Goal: Task Accomplishment & Management: Manage account settings

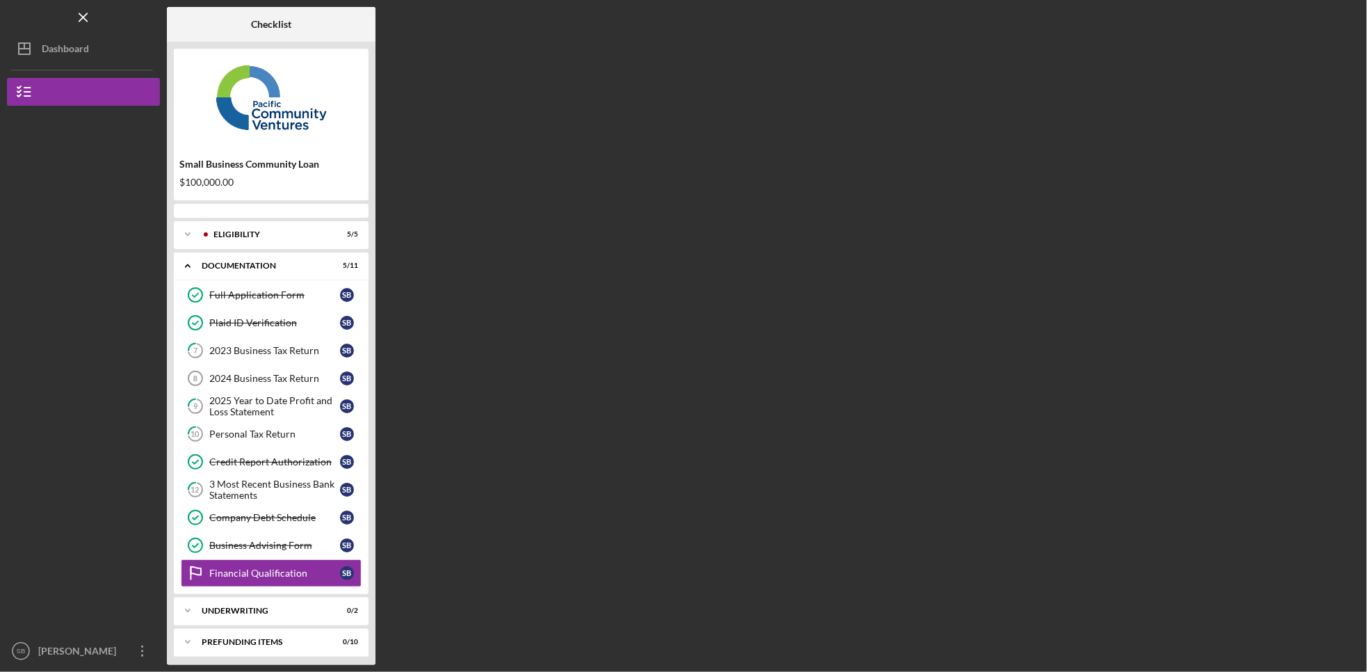
scroll to position [13, 0]
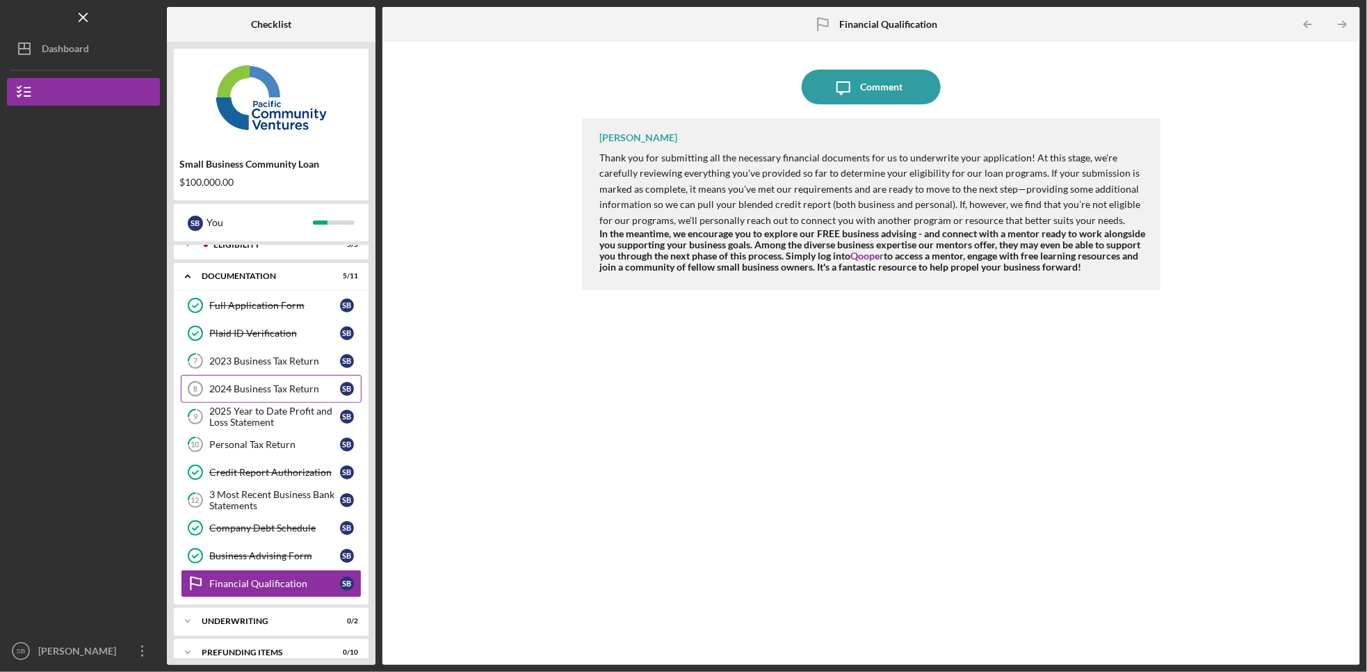
click at [251, 399] on link "2024 Business Tax Return 8 2024 Business Tax Return S B" at bounding box center [271, 389] width 181 height 28
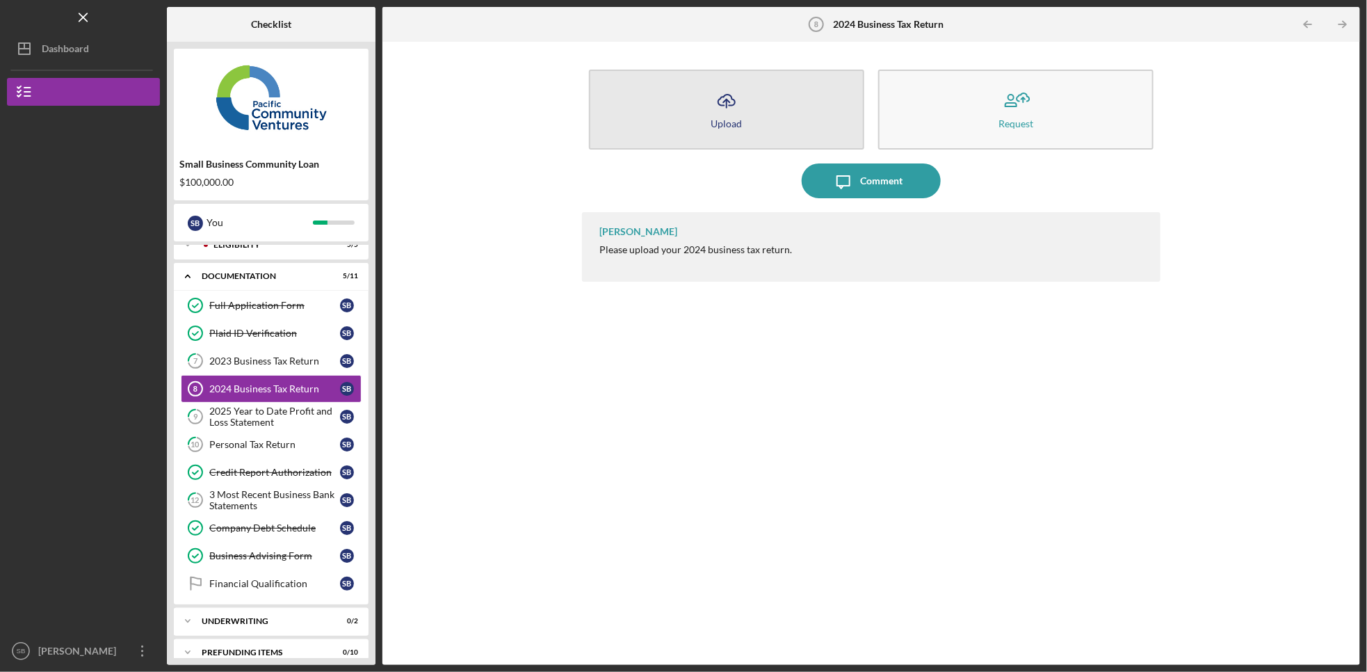
click at [761, 100] on button "Icon/Upload Upload" at bounding box center [726, 110] width 275 height 80
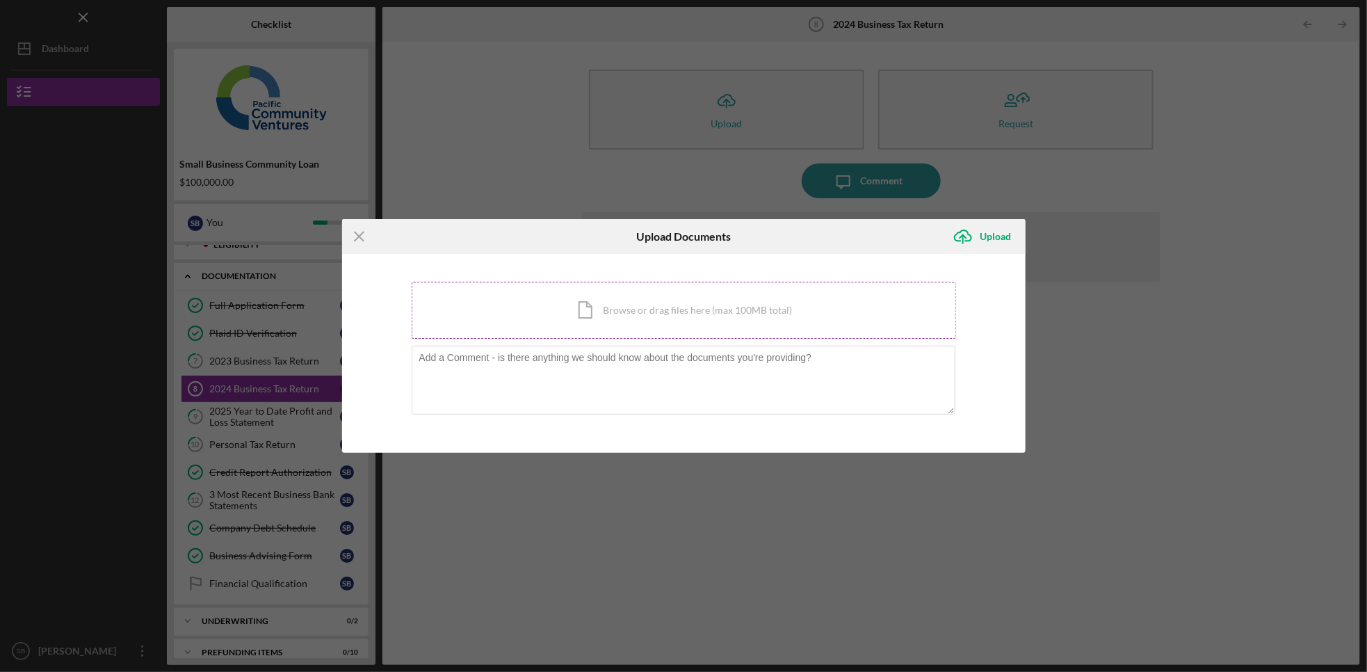
click at [697, 321] on div "Icon/Document Browse or drag files here (max 100MB total) Tap to choose files o…" at bounding box center [684, 310] width 544 height 57
click at [603, 319] on div "Icon/Document Browse or drag files here (max 100MB total) Tap to choose files o…" at bounding box center [684, 310] width 544 height 57
click at [637, 303] on div "Icon/Document Browse or drag files here (max 100MB total) Tap to choose files o…" at bounding box center [684, 310] width 544 height 57
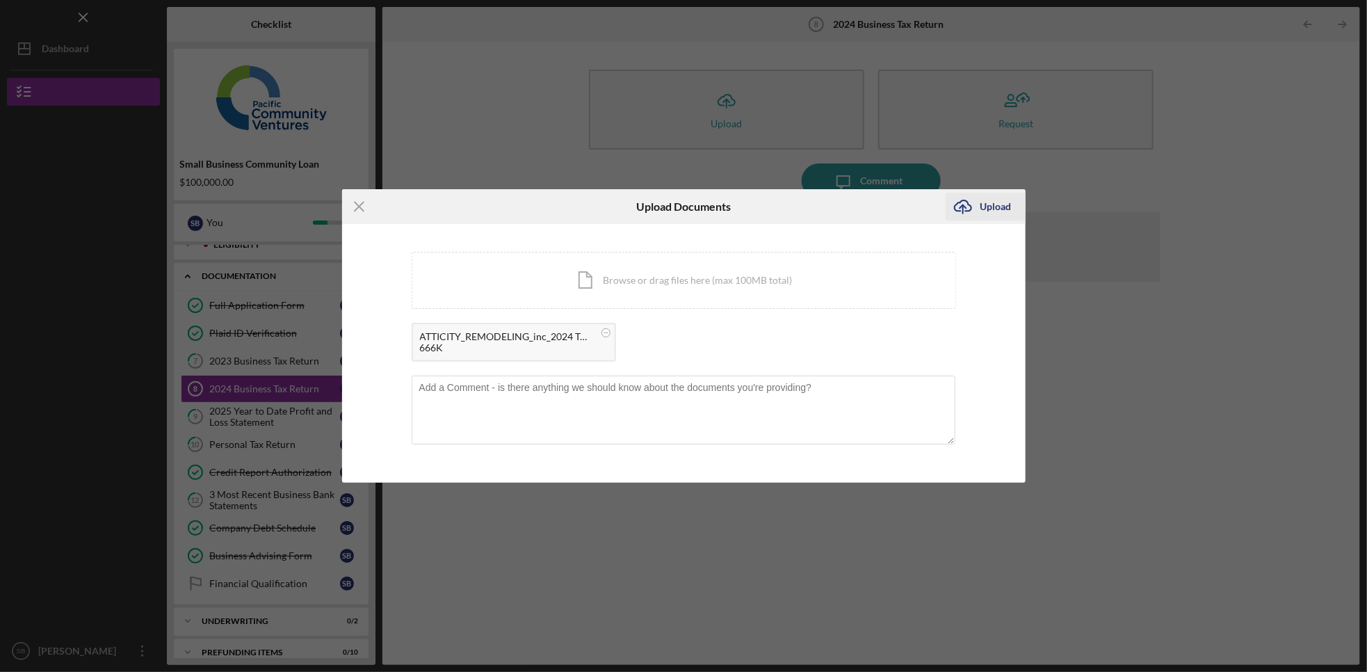
click at [1010, 205] on button "Icon/Upload Upload" at bounding box center [985, 207] width 80 height 28
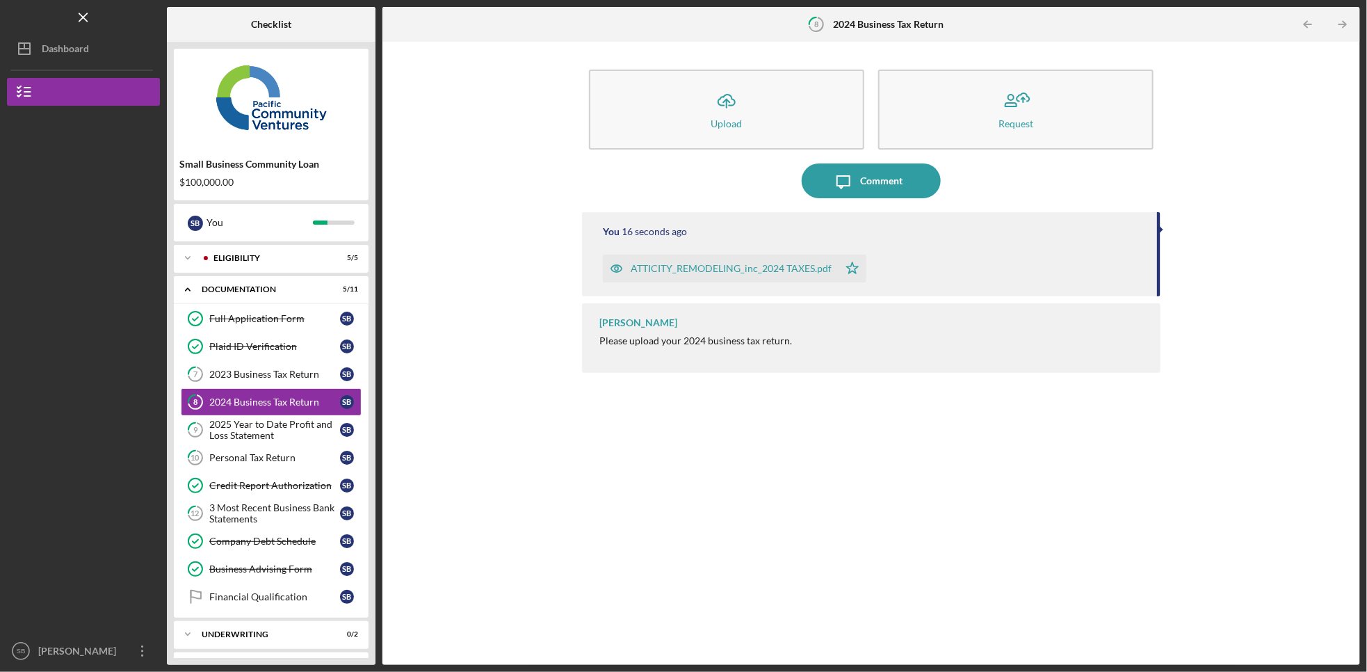
click at [403, 515] on div "Icon/Upload Upload Request Icon/Message Comment You 16 seconds ago ATTICITY_REM…" at bounding box center [871, 353] width 964 height 609
click at [309, 569] on div "Business Advising Form" at bounding box center [274, 568] width 131 height 11
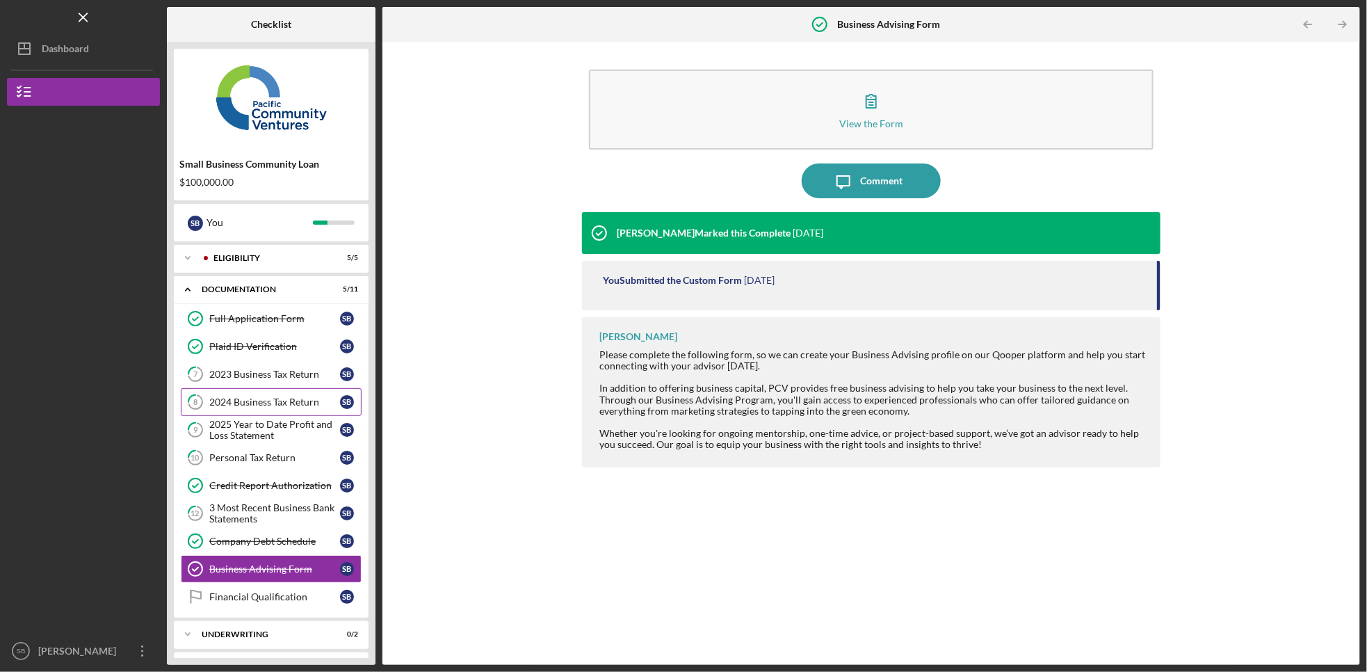
drag, startPoint x: 845, startPoint y: 177, endPoint x: 357, endPoint y: 405, distance: 538.4
click at [357, 405] on div "Checklist Small Business Community Loan $100,000.00 S B You Icon/Expander Eligi…" at bounding box center [763, 336] width 1193 height 658
click at [253, 461] on div "Personal Tax Return" at bounding box center [274, 457] width 131 height 11
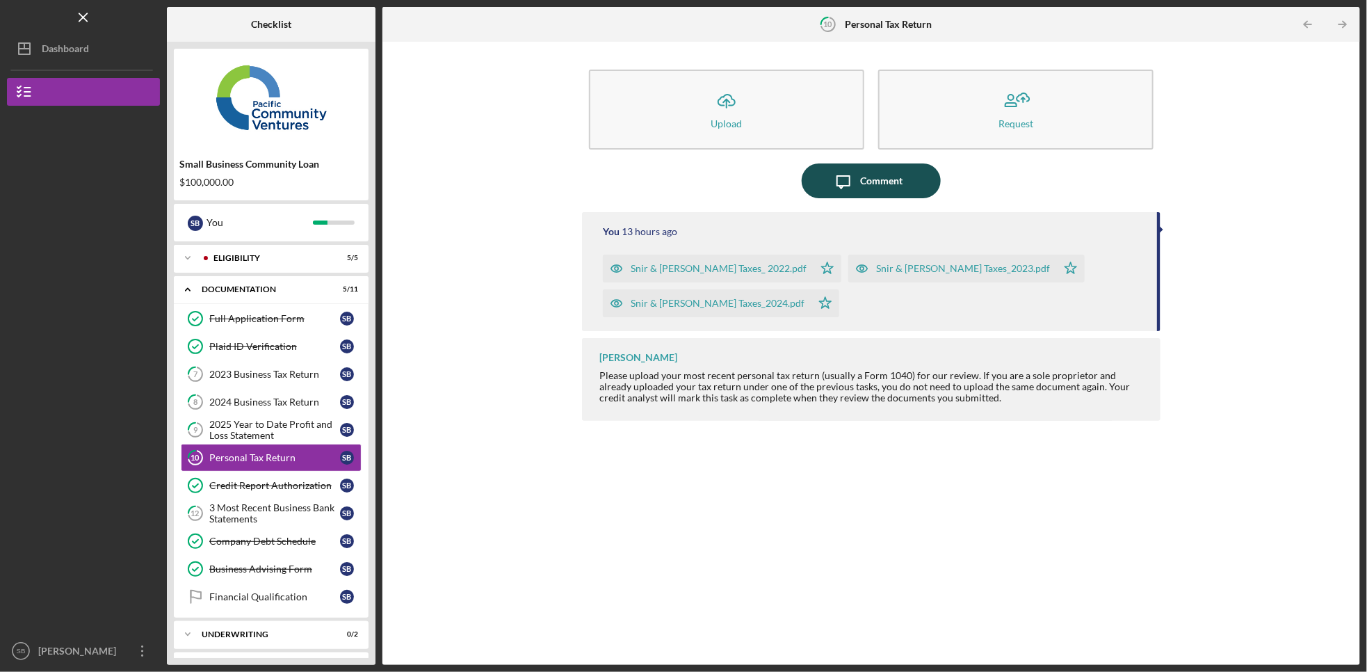
click at [887, 175] on div "Comment" at bounding box center [882, 180] width 42 height 35
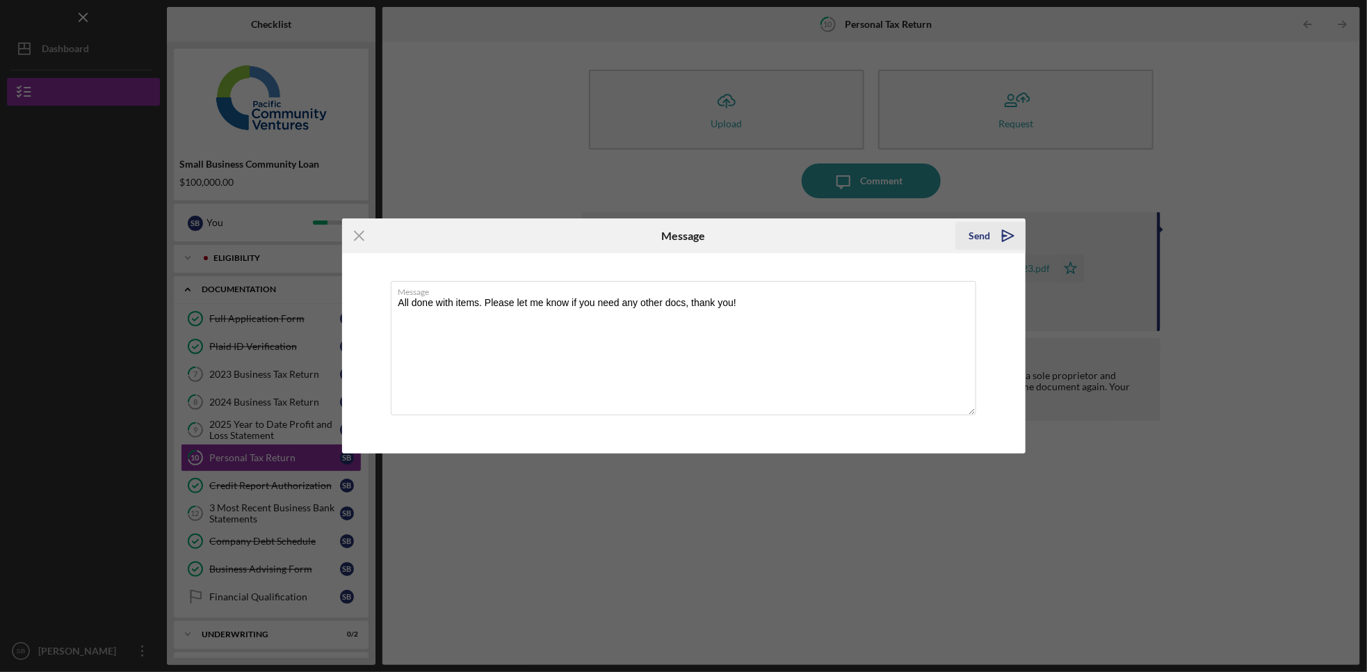
type textarea "All done with items. Please let me know if you need any other docs, thank you!"
click at [998, 238] on icon "Icon/icon-invite-send" at bounding box center [1008, 235] width 35 height 35
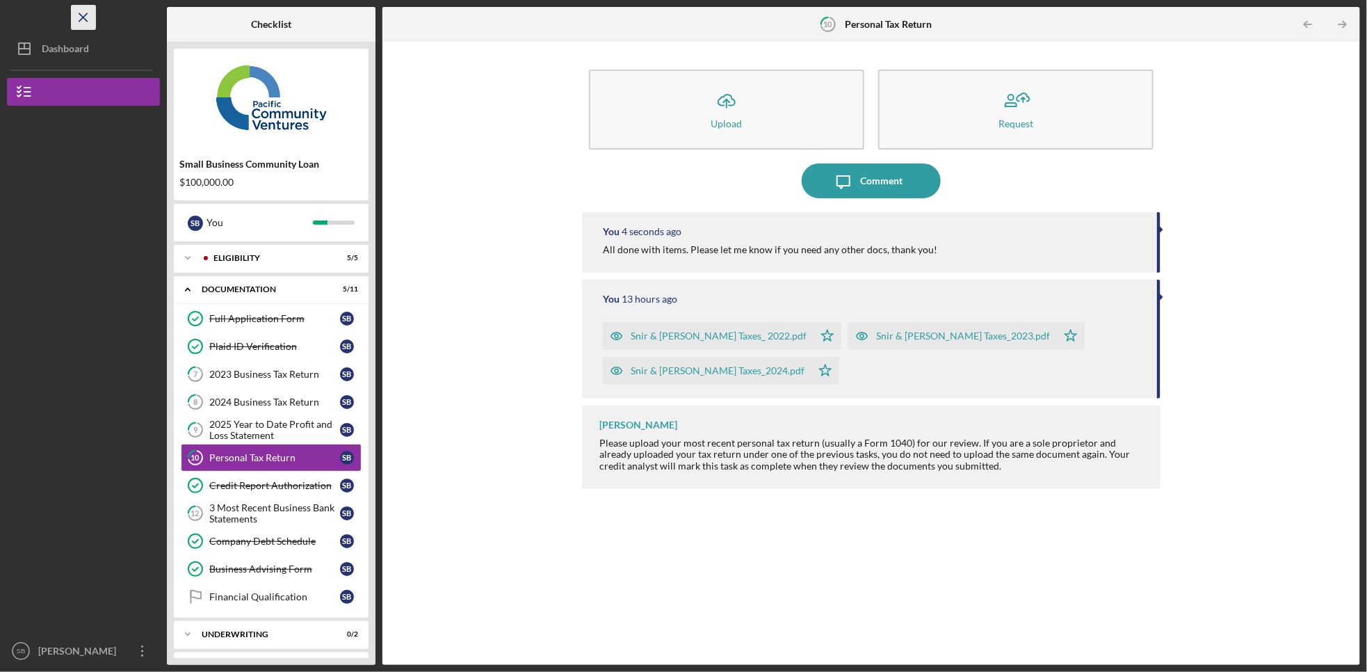
click at [83, 21] on icon "Icon/Menu Close" at bounding box center [83, 17] width 31 height 31
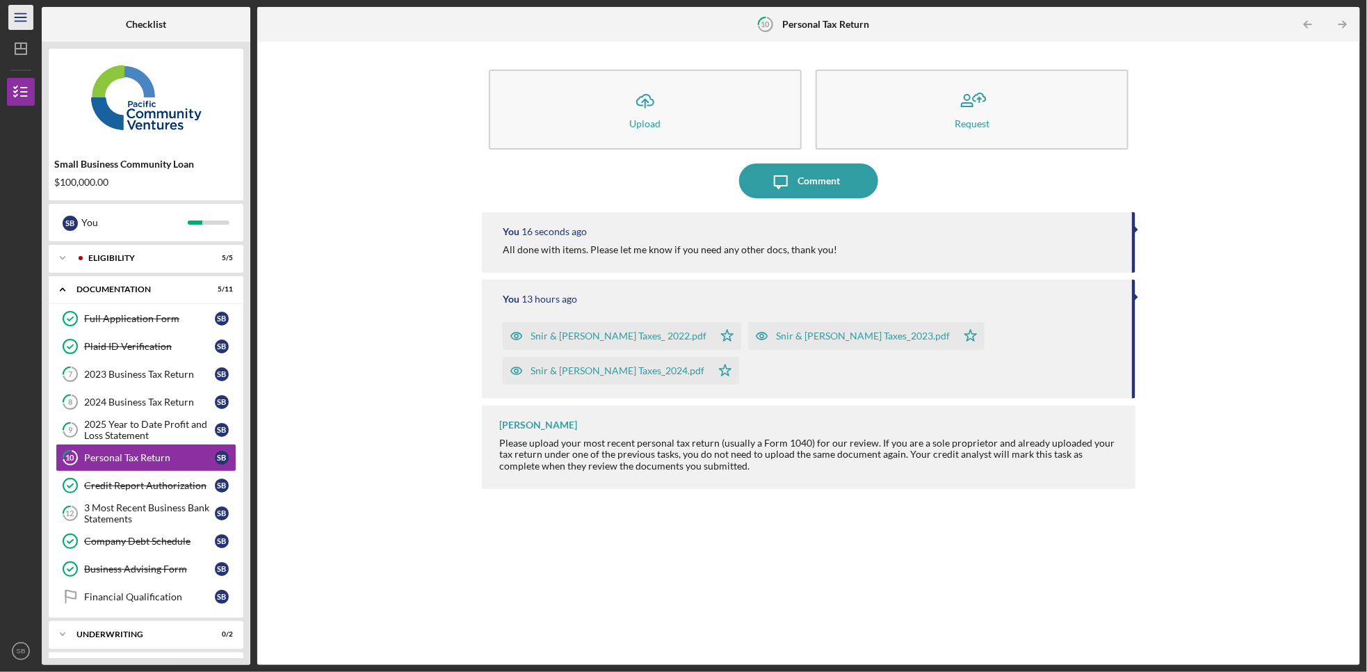
click at [15, 13] on icon "Icon/Menu" at bounding box center [21, 17] width 31 height 31
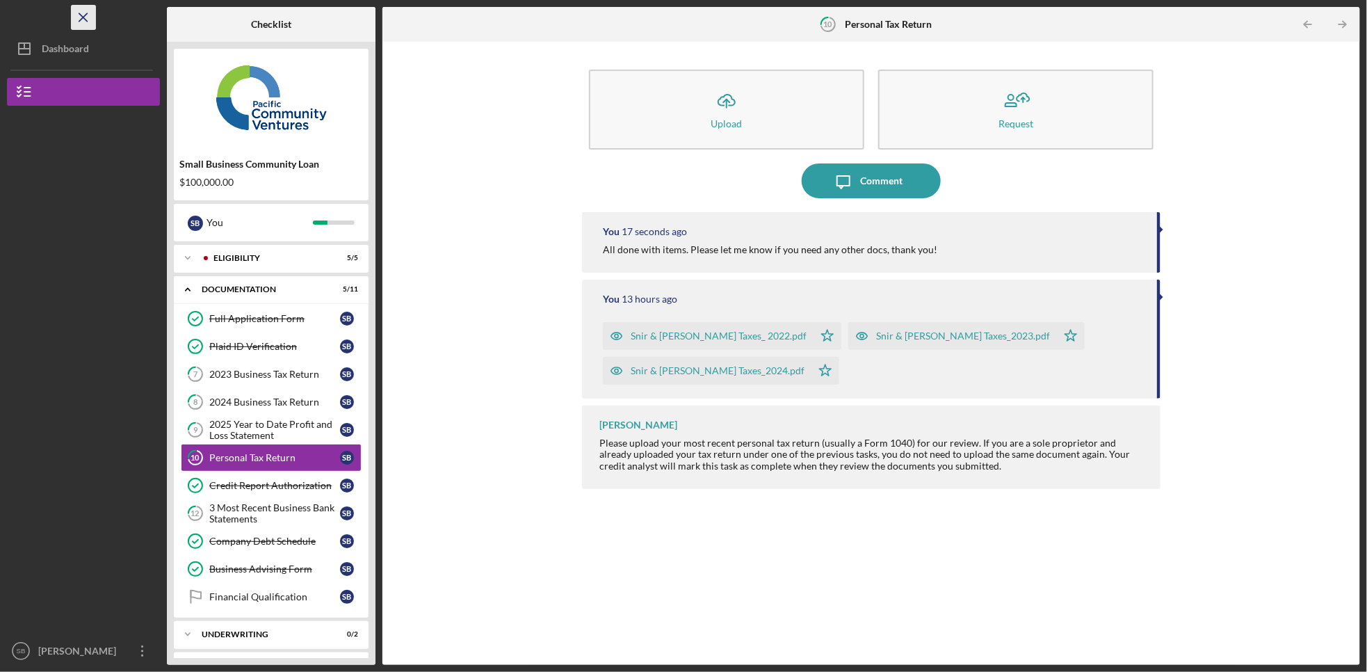
click at [87, 13] on line "button" at bounding box center [83, 17] width 8 height 8
